Goal: Understand process/instructions: Learn how to perform a task or action

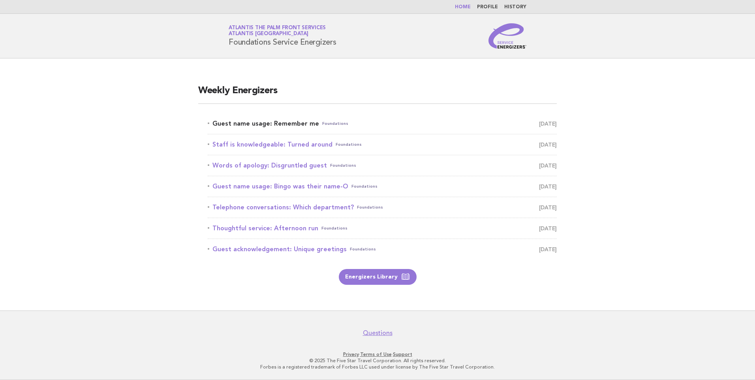
click at [265, 123] on link "Guest name usage: Remember me Foundations [DATE]" at bounding box center [382, 123] width 349 height 11
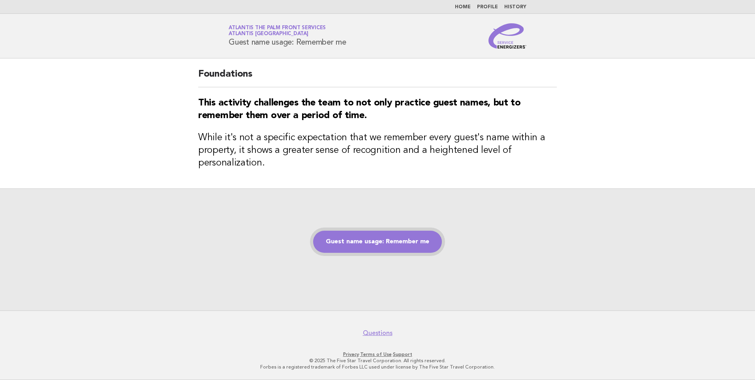
click at [424, 242] on link "Guest name usage: Remember me" at bounding box center [377, 242] width 129 height 22
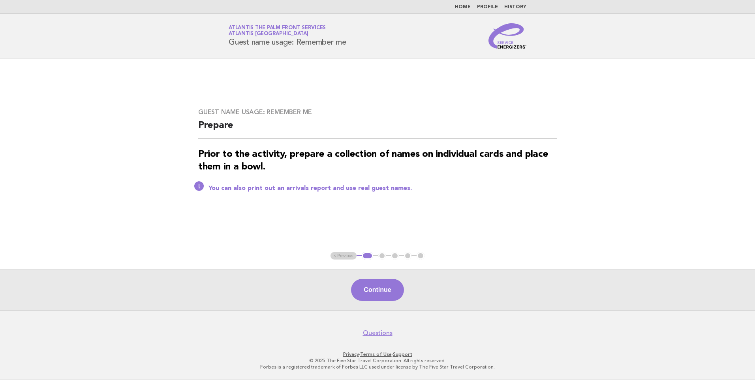
click at [376, 292] on button "Continue" at bounding box center [377, 290] width 53 height 22
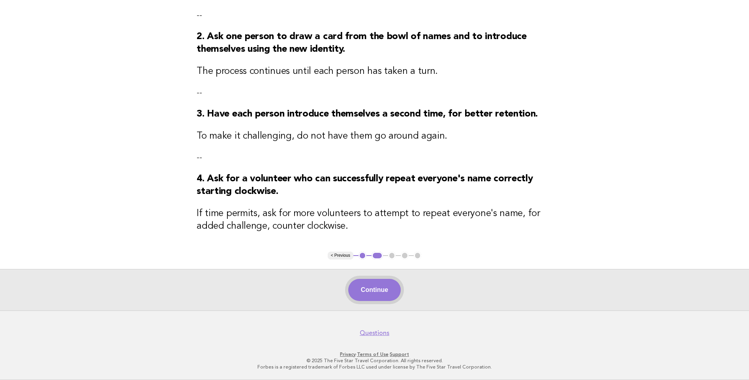
click at [377, 286] on button "Continue" at bounding box center [374, 290] width 53 height 22
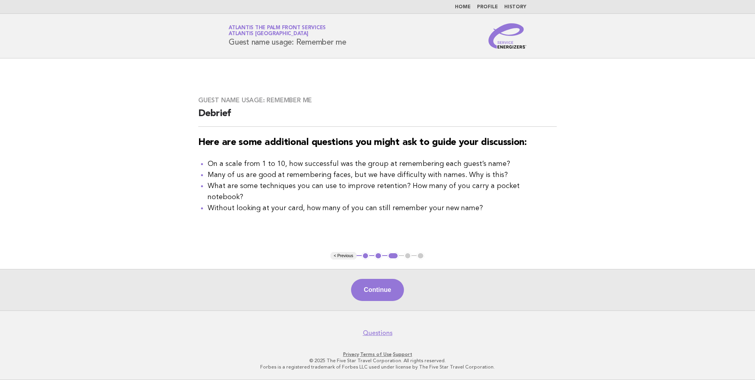
click at [377, 286] on button "Continue" at bounding box center [377, 290] width 53 height 22
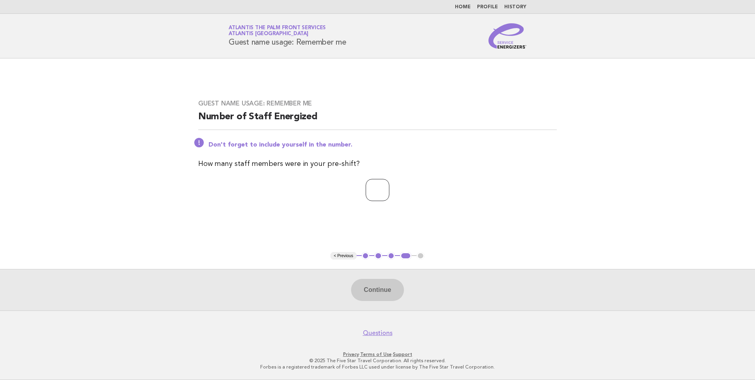
click at [366, 179] on input "number" at bounding box center [378, 190] width 24 height 22
type input "**"
click at [358, 293] on button "Continue" at bounding box center [377, 290] width 53 height 22
